Goal: Navigation & Orientation: Find specific page/section

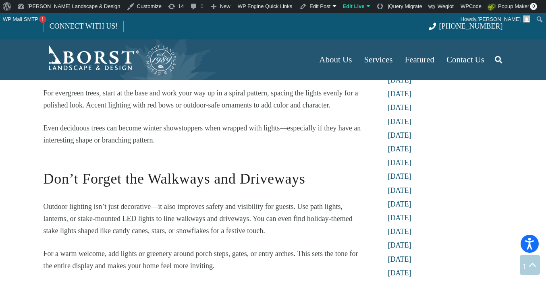
scroll to position [994, 0]
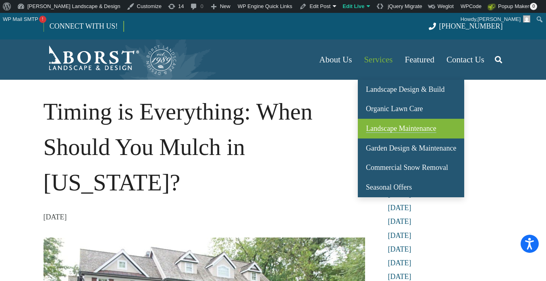
click at [401, 127] on span "Landscape Maintenance" at bounding box center [401, 128] width 70 height 8
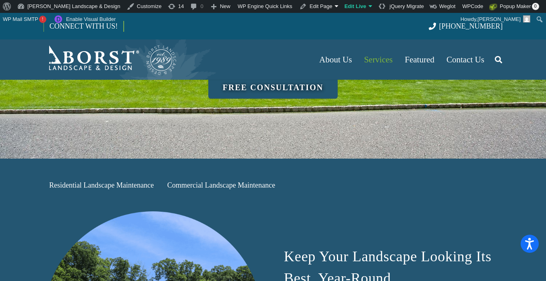
scroll to position [190, 0]
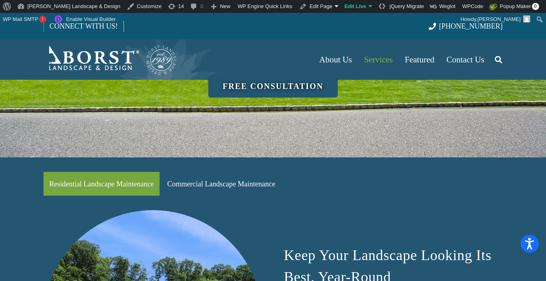
click at [122, 172] on link "Residential Landscape Maintenance" at bounding box center [101, 184] width 116 height 24
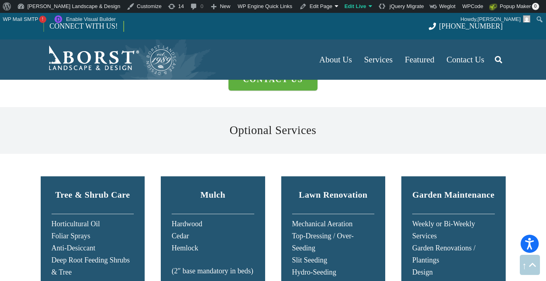
scroll to position [1371, 0]
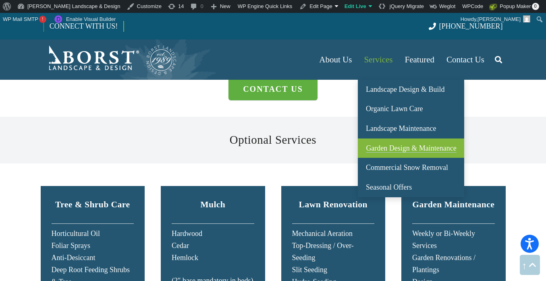
click at [392, 153] on link "Garden Design & Maintenance" at bounding box center [411, 149] width 106 height 20
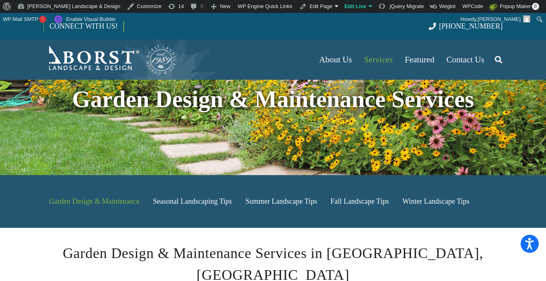
scroll to position [67, 0]
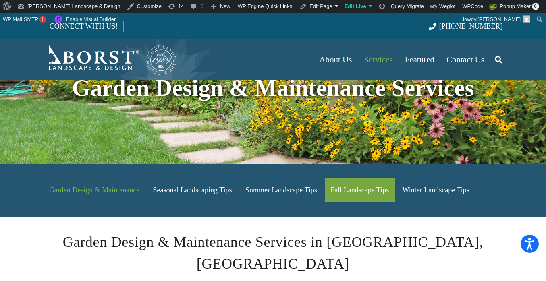
click at [360, 186] on link "Fall Landscape Tips" at bounding box center [360, 190] width 70 height 24
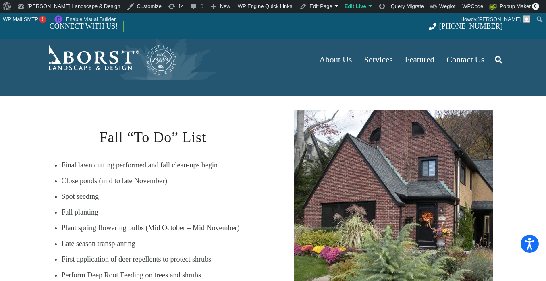
scroll to position [190, 0]
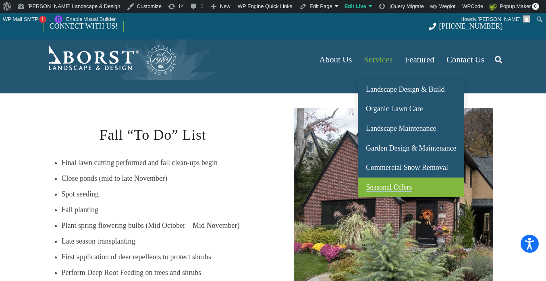
click at [392, 180] on link "Seasonal Offers" at bounding box center [411, 188] width 106 height 20
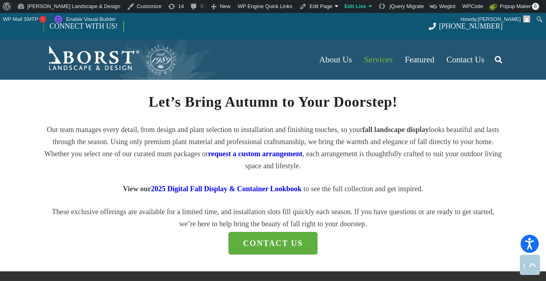
scroll to position [939, 0]
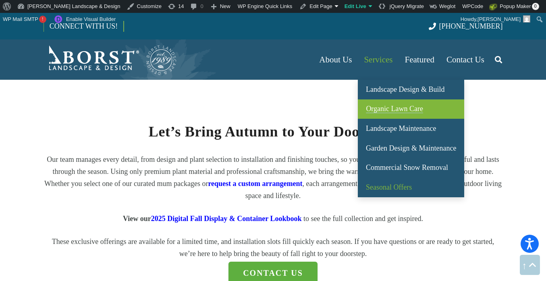
click at [416, 109] on span "Organic Lawn Care" at bounding box center [394, 109] width 57 height 8
click at [382, 108] on span "Organic Lawn Care" at bounding box center [394, 109] width 57 height 8
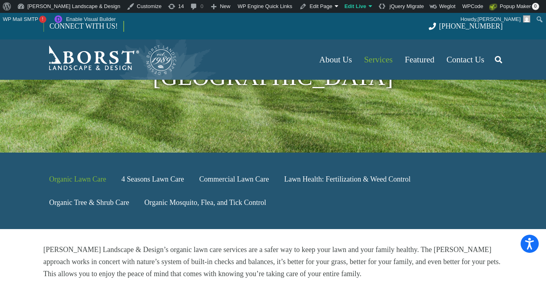
scroll to position [150, 0]
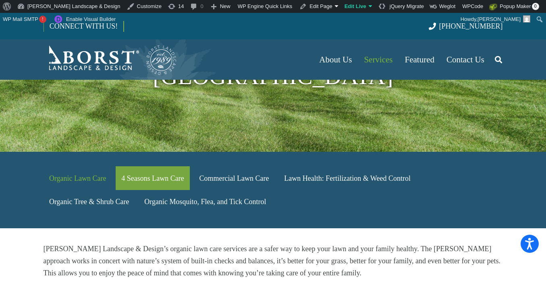
click at [149, 166] on link "4 Seasons Lawn Care" at bounding box center [153, 178] width 74 height 24
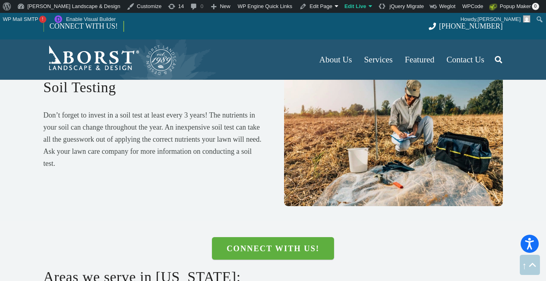
scroll to position [2482, 0]
